Goal: Information Seeking & Learning: Learn about a topic

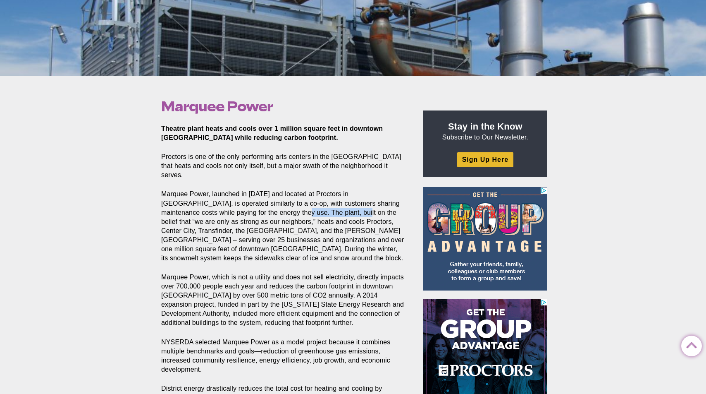
drag, startPoint x: 259, startPoint y: 203, endPoint x: 318, endPoint y: 205, distance: 58.3
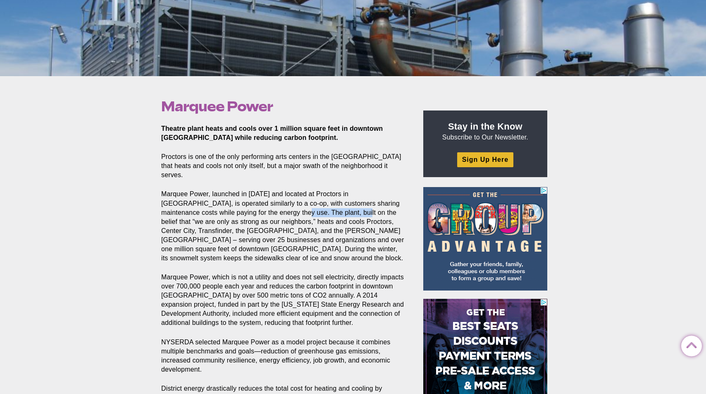
click at [318, 205] on p "Marquee Power, launched in [DATE] and located at Proctors in [GEOGRAPHIC_DATA],…" at bounding box center [282, 225] width 243 height 73
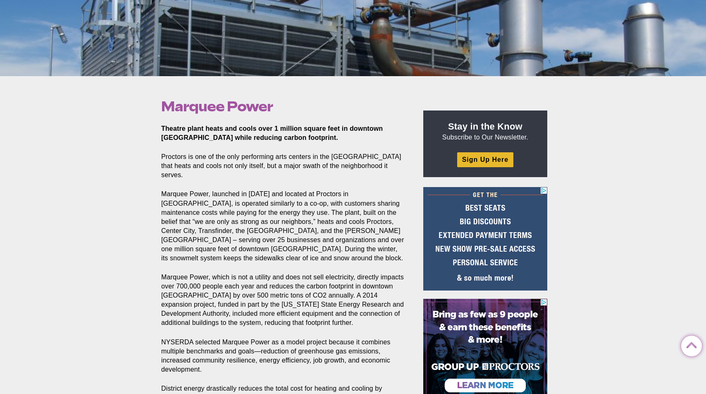
click at [246, 213] on p "Marquee Power, launched in [DATE] and located at Proctors in [GEOGRAPHIC_DATA],…" at bounding box center [282, 225] width 243 height 73
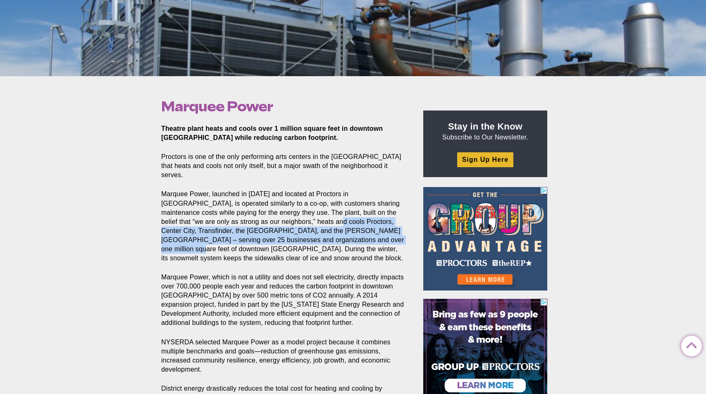
drag, startPoint x: 289, startPoint y: 212, endPoint x: 344, endPoint y: 232, distance: 58.3
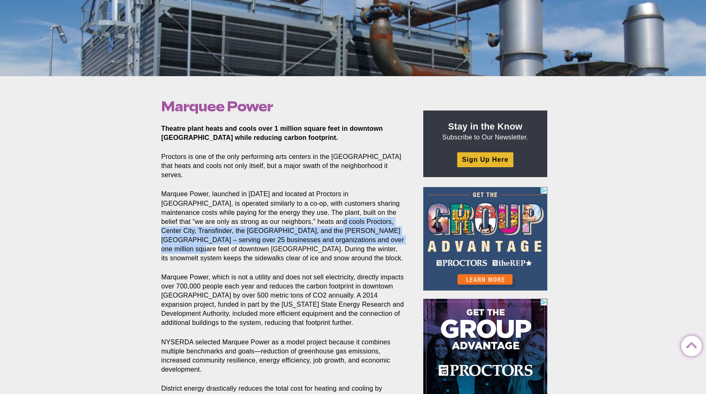
click at [344, 232] on p "Marquee Power, launched in [DATE] and located at Proctors in [GEOGRAPHIC_DATA],…" at bounding box center [282, 225] width 243 height 73
copy p "Proctors, Center City, Transfinder, the Hampton Inn, and the Parker Inn – servi…"
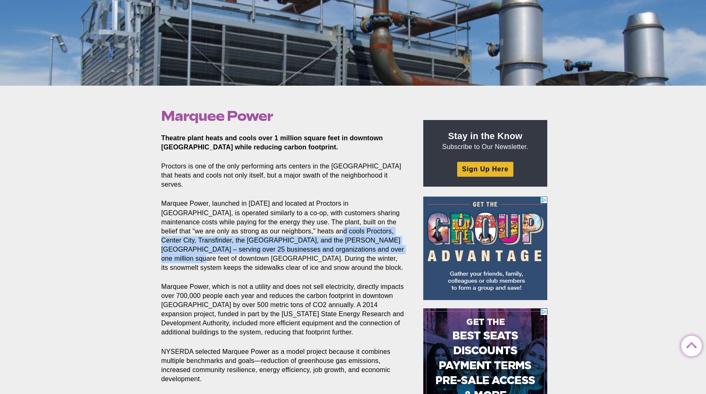
scroll to position [175, 0]
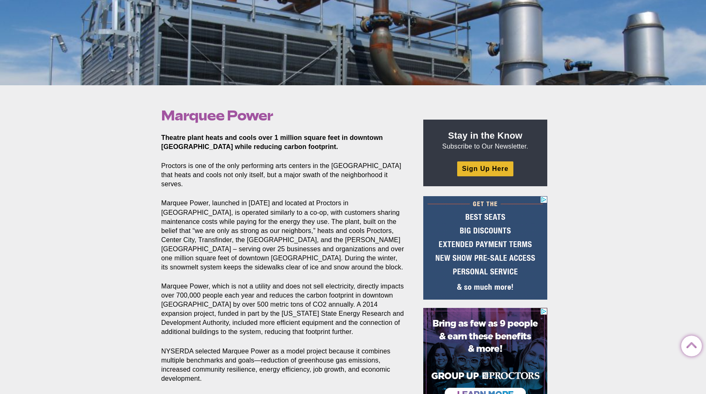
click at [257, 264] on section "Theatre plant heats and cools over 1 million square feet in downtown Schenectad…" at bounding box center [285, 290] width 260 height 315
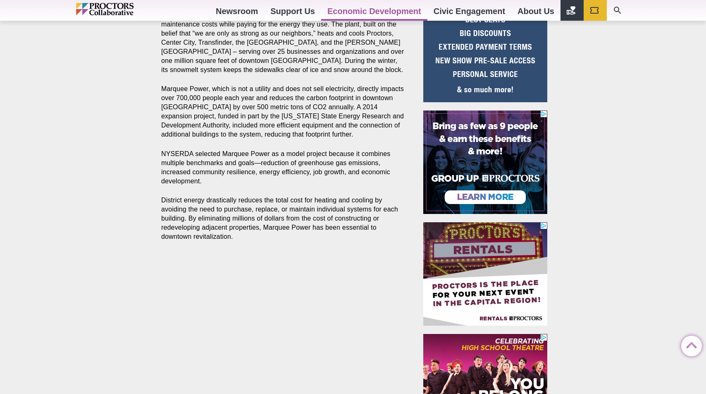
scroll to position [14, 0]
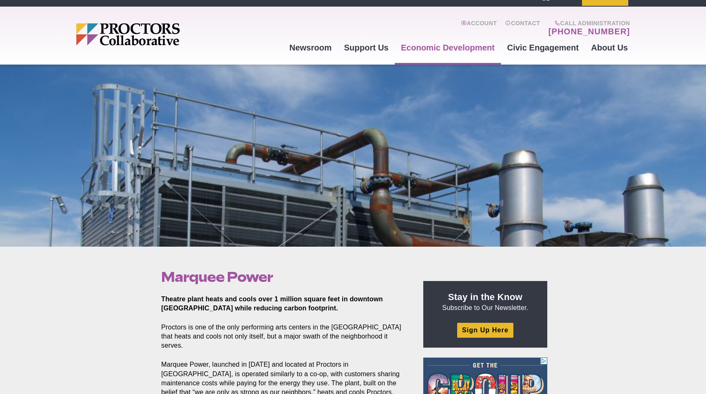
click at [338, 328] on p "Proctors is one of the only performing arts centers in the [GEOGRAPHIC_DATA] th…" at bounding box center [282, 335] width 243 height 27
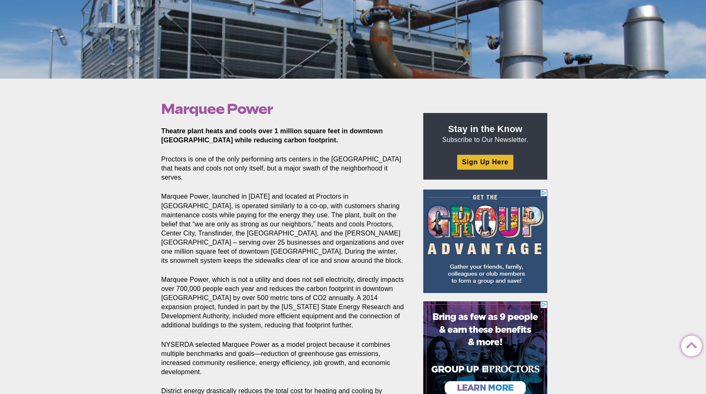
scroll to position [184, 0]
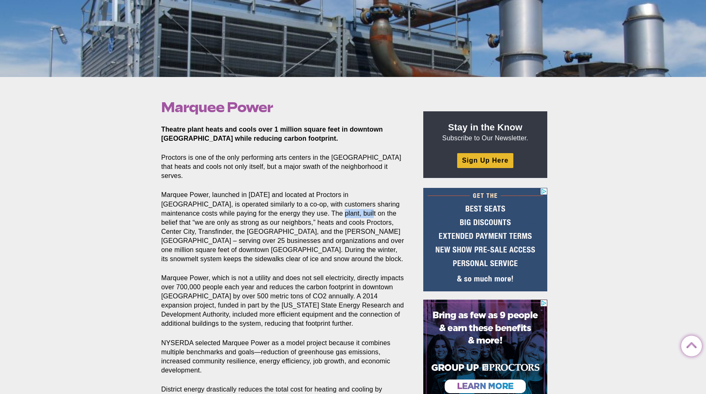
drag, startPoint x: 291, startPoint y: 203, endPoint x: 323, endPoint y: 204, distance: 31.4
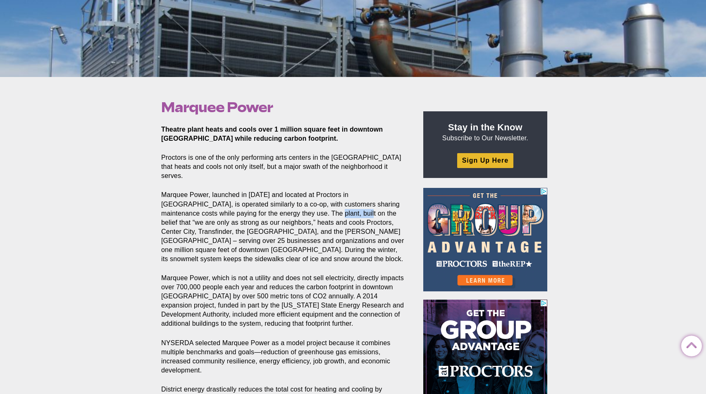
click at [323, 204] on p "Marquee Power, launched in [DATE] and located at Proctors in [GEOGRAPHIC_DATA],…" at bounding box center [282, 226] width 243 height 73
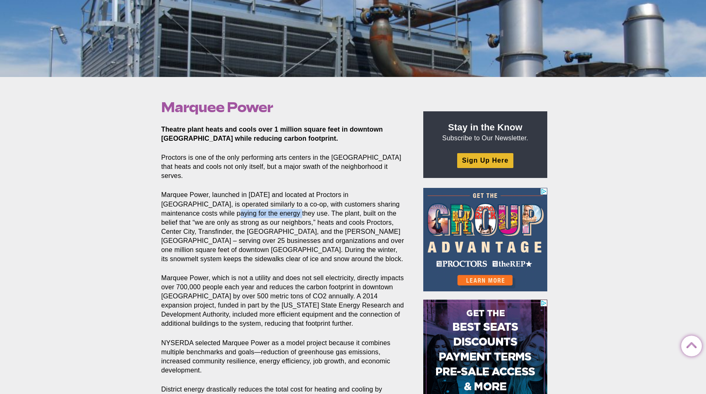
drag, startPoint x: 189, startPoint y: 203, endPoint x: 252, endPoint y: 207, distance: 63.0
click at [252, 207] on p "Marquee Power, launched in [DATE] and located at Proctors in [GEOGRAPHIC_DATA],…" at bounding box center [282, 226] width 243 height 73
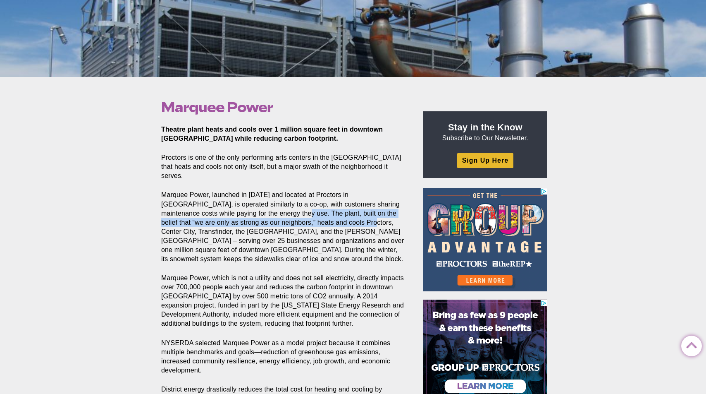
drag, startPoint x: 259, startPoint y: 203, endPoint x: 325, endPoint y: 213, distance: 66.0
click at [325, 213] on p "Marquee Power, launched in [DATE] and located at Proctors in [GEOGRAPHIC_DATA],…" at bounding box center [282, 226] width 243 height 73
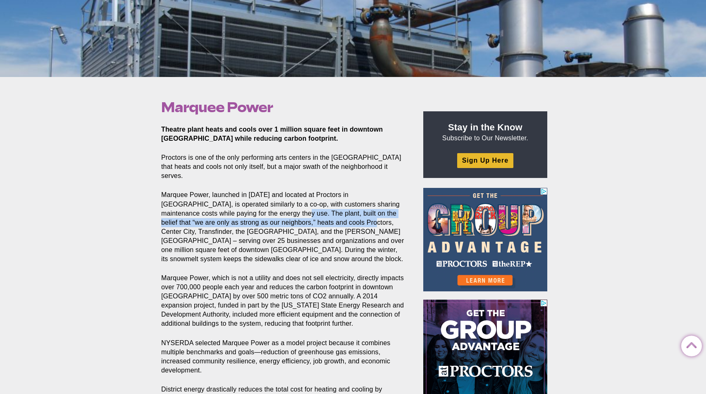
click at [256, 215] on p "Marquee Power, launched in [DATE] and located at Proctors in [GEOGRAPHIC_DATA],…" at bounding box center [282, 226] width 243 height 73
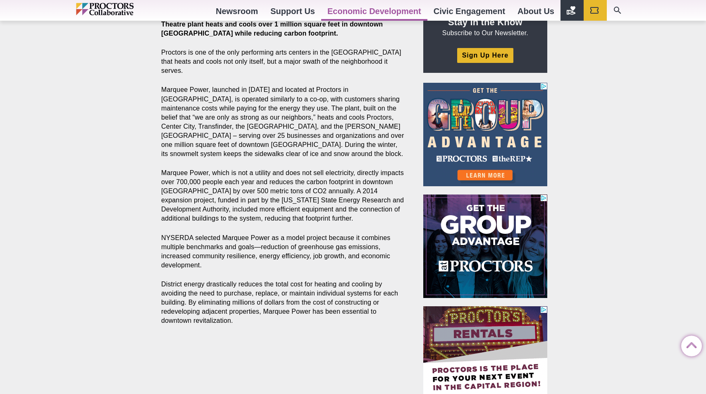
scroll to position [249, 0]
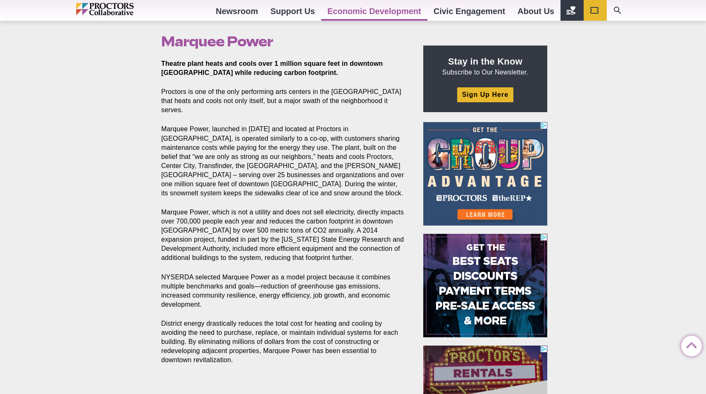
click at [313, 144] on p "Marquee Power, launched in [DATE] and located at Proctors in [GEOGRAPHIC_DATA],…" at bounding box center [282, 160] width 243 height 73
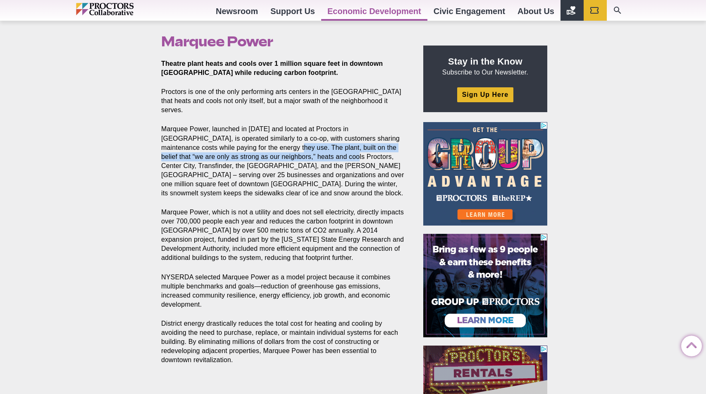
drag, startPoint x: 255, startPoint y: 139, endPoint x: 306, endPoint y: 143, distance: 51.4
click at [306, 143] on p "Marquee Power, launched in [DATE] and located at Proctors in [GEOGRAPHIC_DATA],…" at bounding box center [282, 160] width 243 height 73
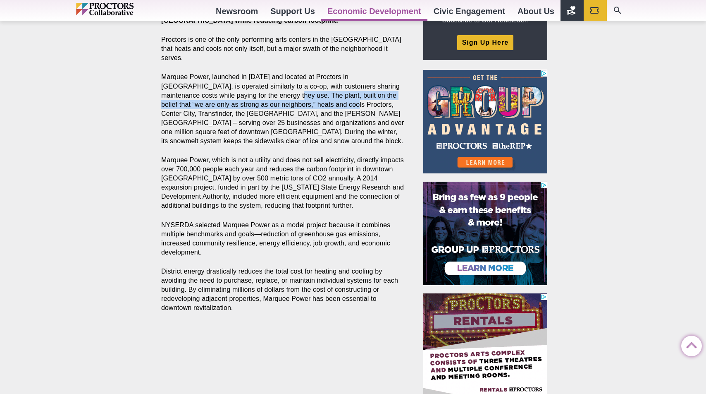
scroll to position [285, 0]
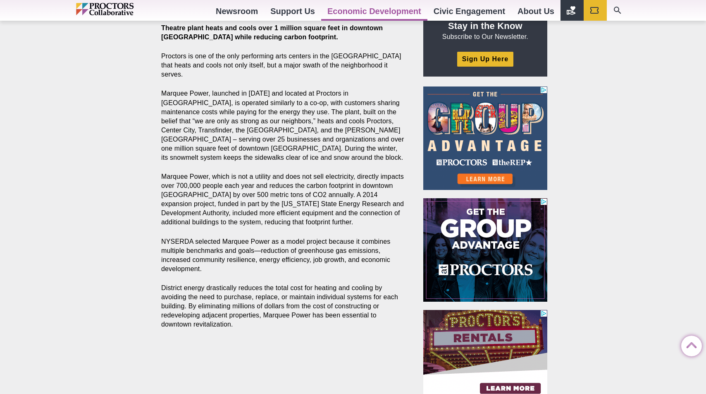
click at [69, 155] on div "Marquee Power Posted [DATE] by Proctors Web Team Theatre plant heats and cools …" at bounding box center [353, 254] width 706 height 557
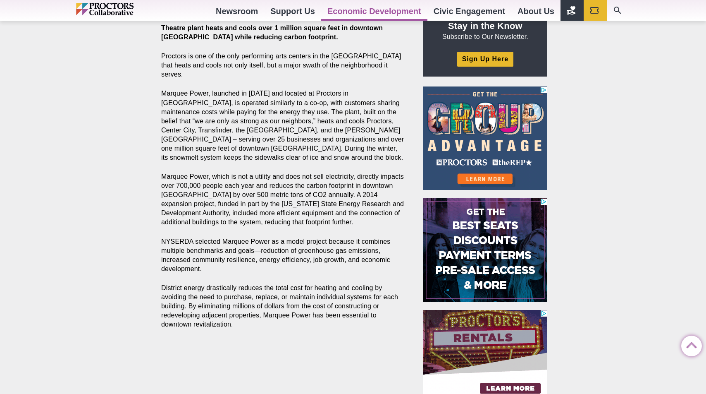
scroll to position [184, 0]
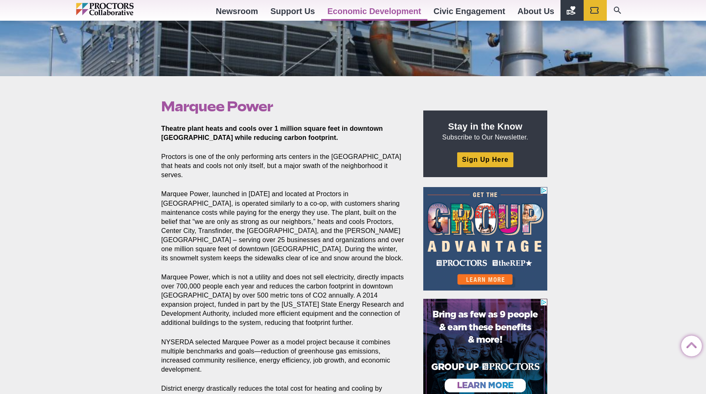
click at [285, 224] on p "Marquee Power, launched in [DATE] and located at Proctors in [GEOGRAPHIC_DATA],…" at bounding box center [282, 225] width 243 height 73
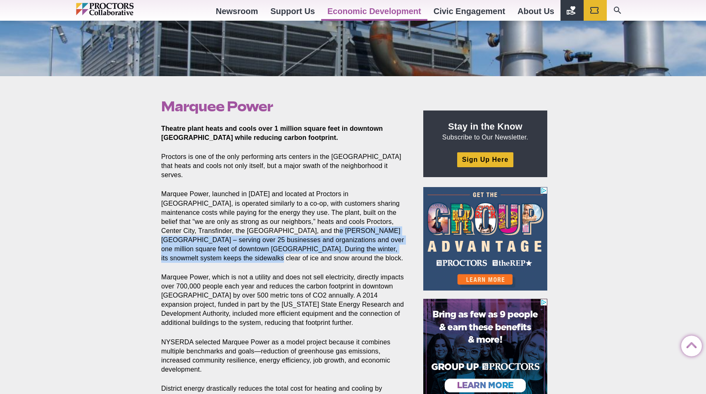
drag, startPoint x: 265, startPoint y: 219, endPoint x: 347, endPoint y: 249, distance: 87.5
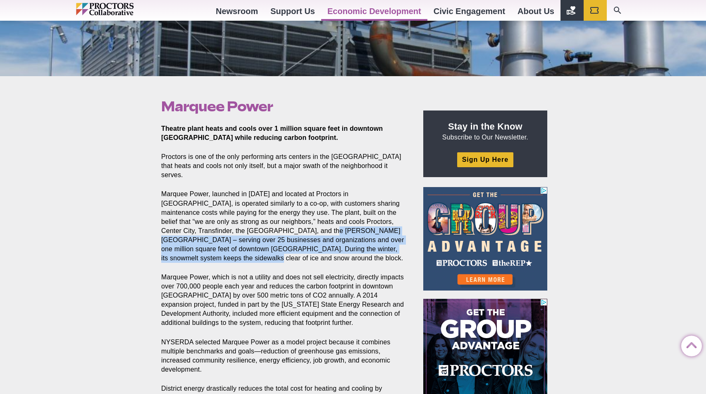
click at [347, 249] on p "Marquee Power, launched in [DATE] and located at Proctors in [GEOGRAPHIC_DATA],…" at bounding box center [282, 225] width 243 height 73
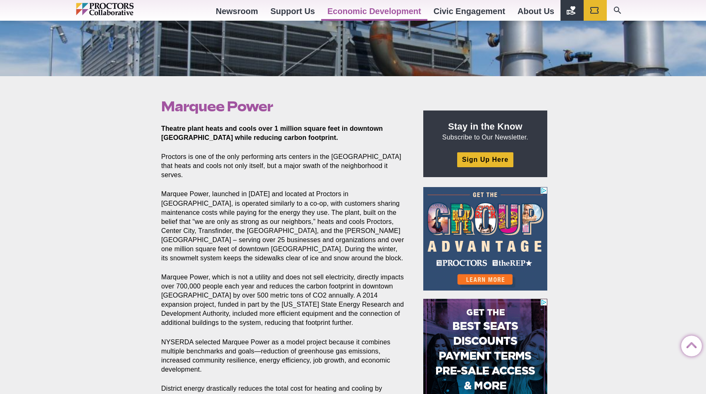
click at [277, 284] on p "Marquee Power, which is not a utility and does not sell electricity, directly i…" at bounding box center [282, 299] width 243 height 55
click at [316, 189] on p "Marquee Power, launched in [DATE] and located at Proctors in [GEOGRAPHIC_DATA],…" at bounding box center [282, 225] width 243 height 73
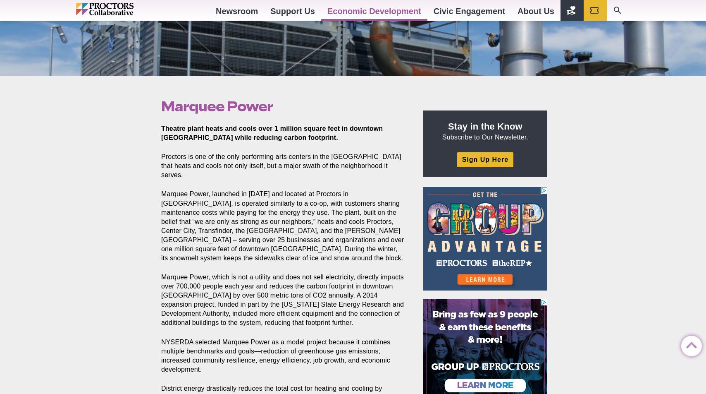
click at [248, 225] on p "Marquee Power, launched in [DATE] and located at Proctors in [GEOGRAPHIC_DATA],…" at bounding box center [282, 225] width 243 height 73
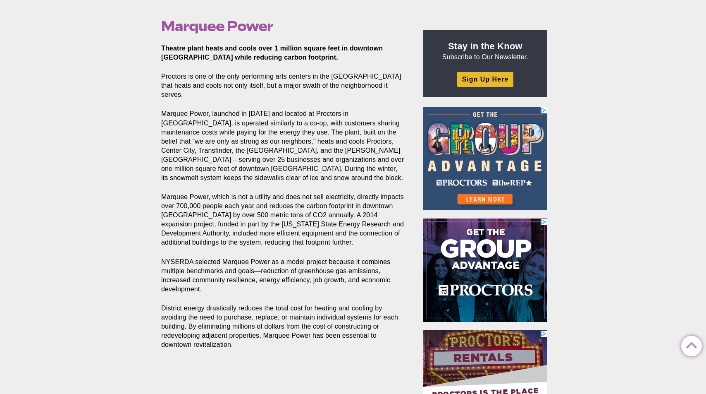
scroll to position [301, 0]
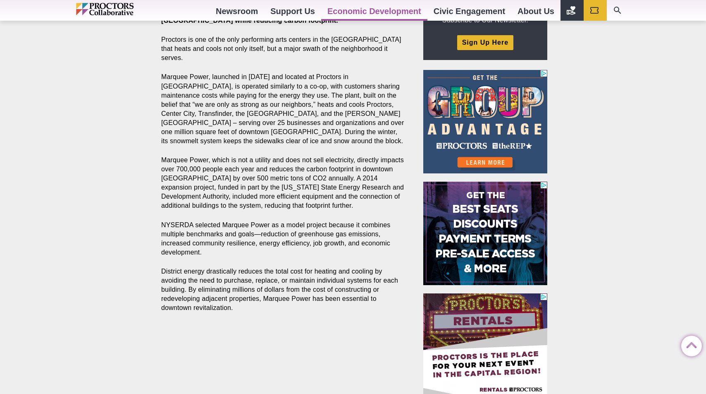
click at [174, 235] on p "NYSERDA selected Marquee Power as a model project because it combines multiple …" at bounding box center [282, 238] width 243 height 36
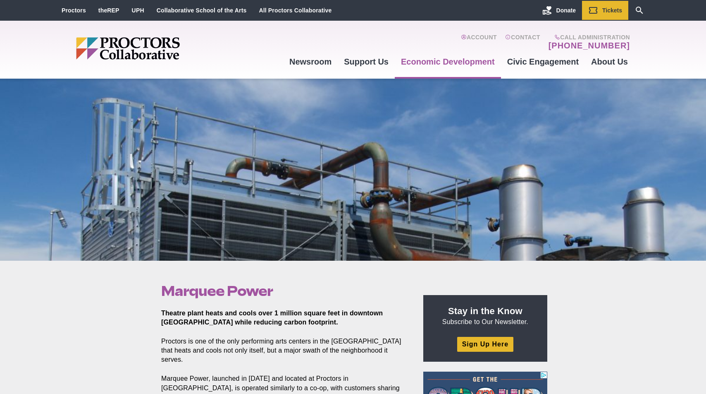
scroll to position [0, 0]
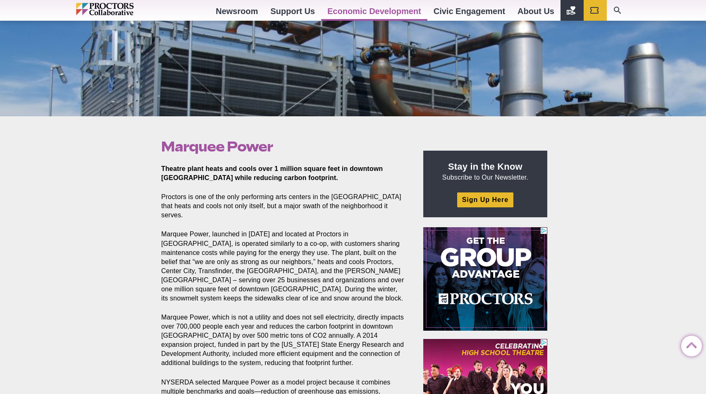
scroll to position [36, 0]
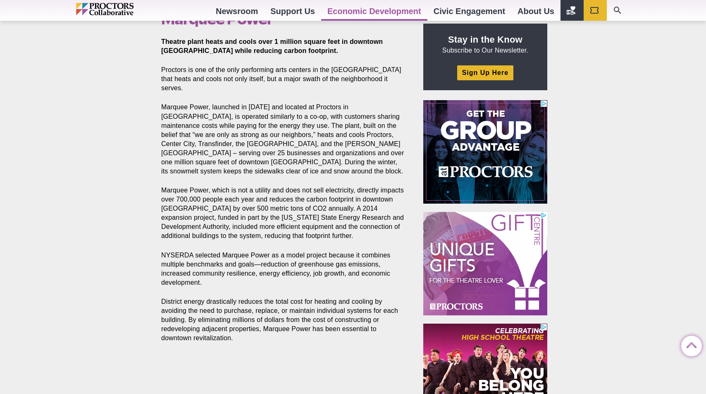
scroll to position [222, 0]
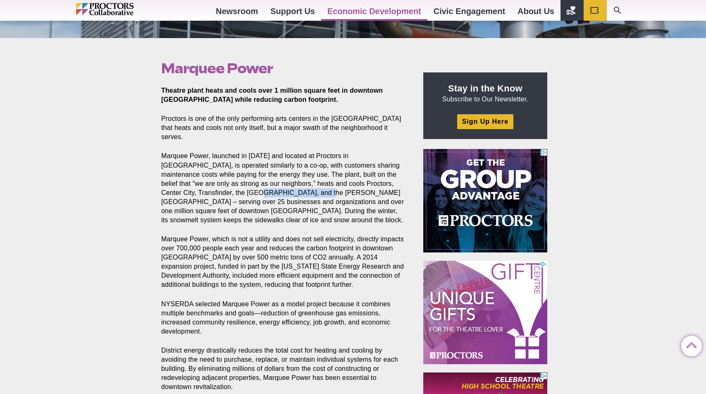
drag, startPoint x: 203, startPoint y: 186, endPoint x: 262, endPoint y: 183, distance: 58.8
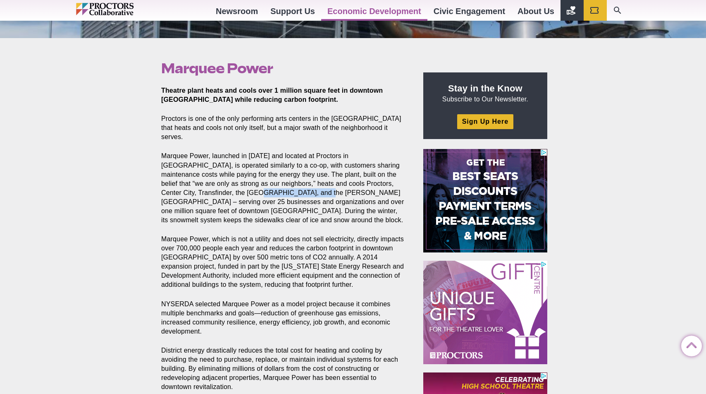
click at [262, 183] on p "Marquee Power, launched in [DATE] and located at Proctors in [GEOGRAPHIC_DATA],…" at bounding box center [282, 187] width 243 height 73
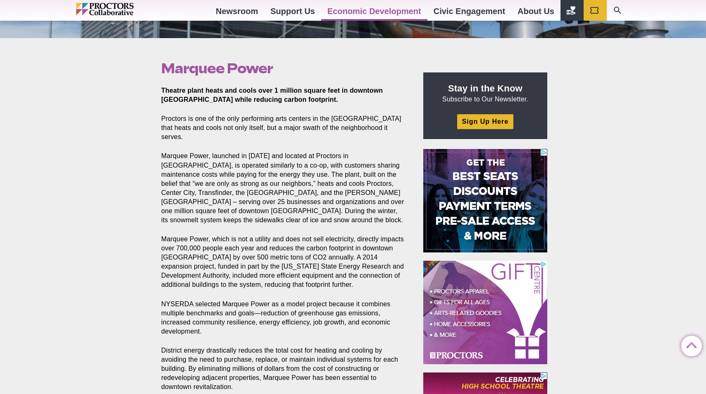
click at [260, 196] on p "Marquee Power, launched in [DATE] and located at Proctors in [GEOGRAPHIC_DATA],…" at bounding box center [282, 187] width 243 height 73
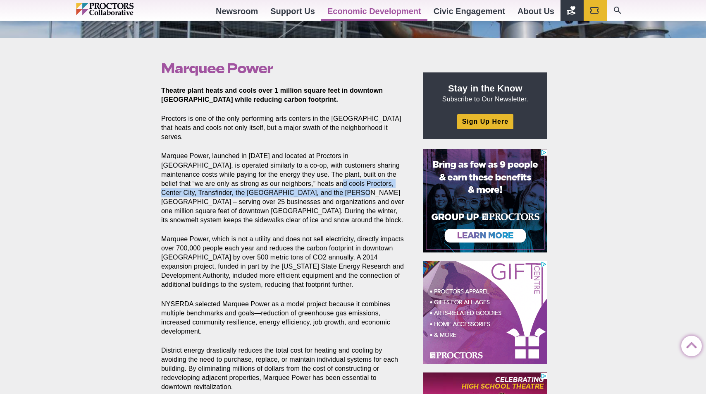
drag, startPoint x: 289, startPoint y: 174, endPoint x: 289, endPoint y: 183, distance: 8.7
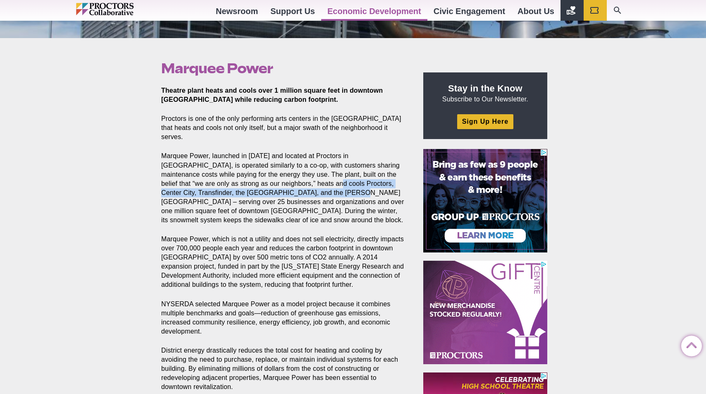
click at [289, 183] on p "Marquee Power, launched in [DATE] and located at Proctors in [GEOGRAPHIC_DATA],…" at bounding box center [282, 187] width 243 height 73
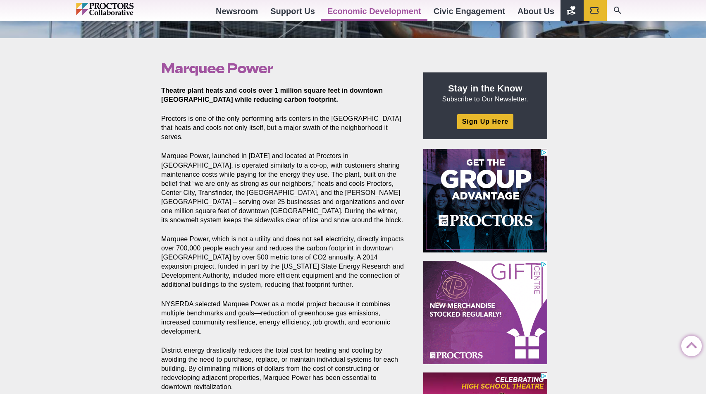
click at [295, 196] on p "Marquee Power, launched in [DATE] and located at Proctors in [GEOGRAPHIC_DATA],…" at bounding box center [282, 187] width 243 height 73
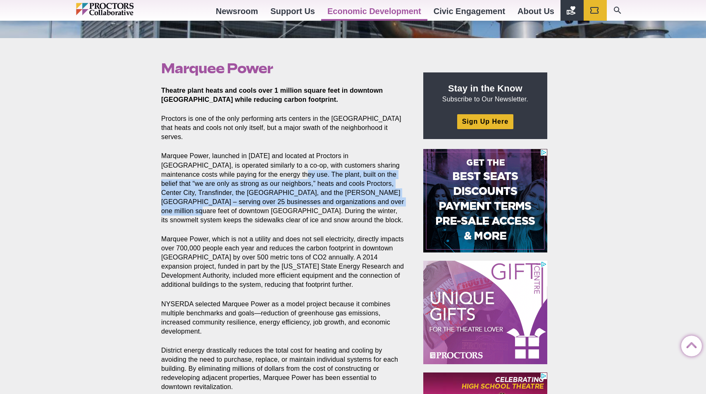
drag, startPoint x: 258, startPoint y: 164, endPoint x: 341, endPoint y: 193, distance: 88.7
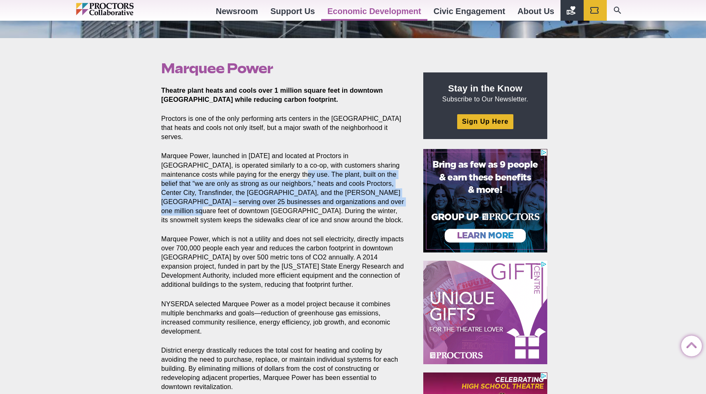
click at [341, 193] on p "Marquee Power, launched in [DATE] and located at Proctors in [GEOGRAPHIC_DATA],…" at bounding box center [282, 187] width 243 height 73
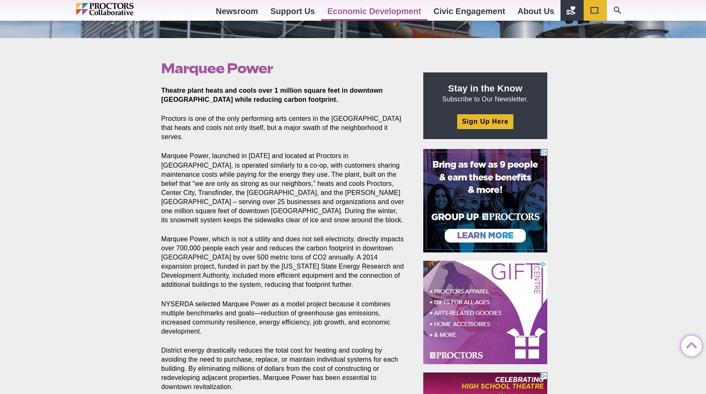
click at [643, 133] on div "Marquee Power Posted [DATE] by Proctors Web Team Theatre plant heats and cools …" at bounding box center [353, 316] width 706 height 557
